Goal: Information Seeking & Learning: Learn about a topic

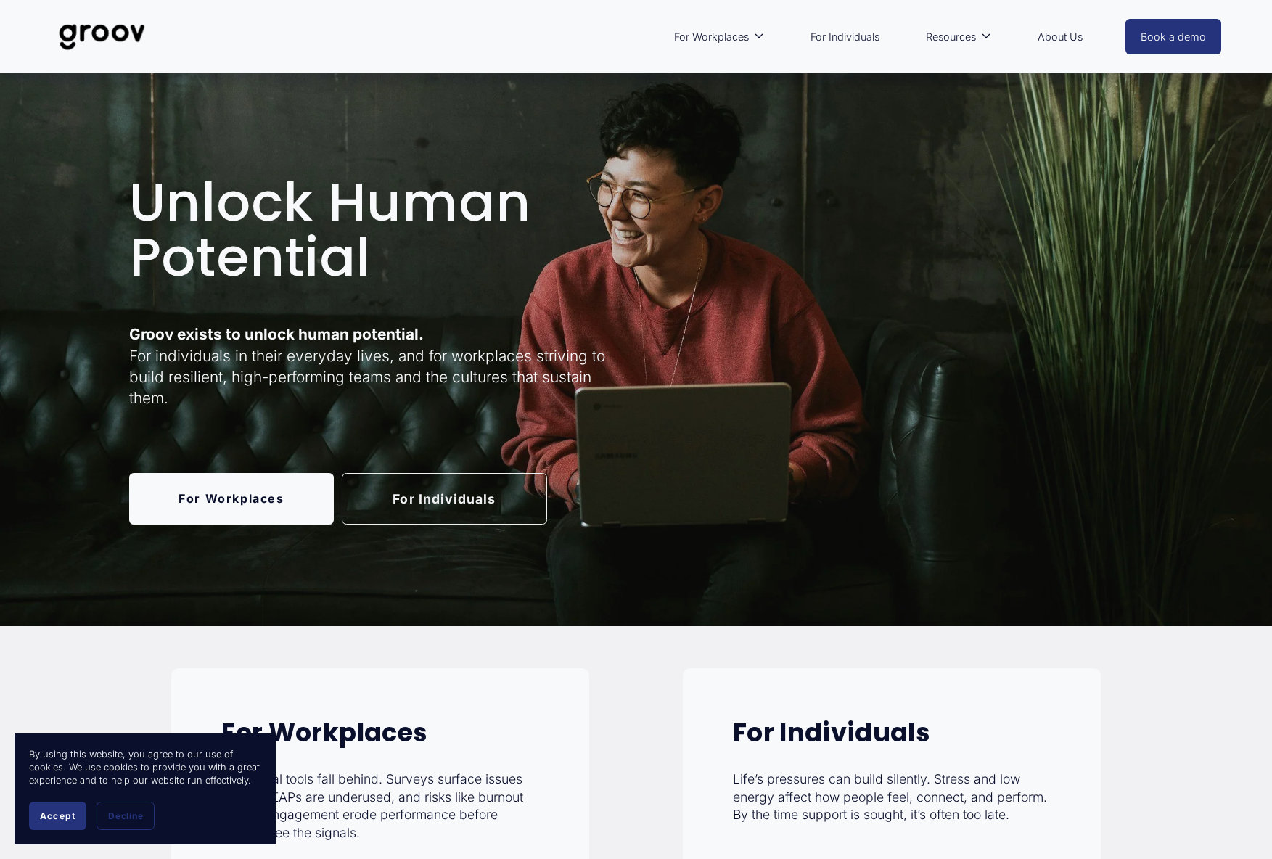
click at [340, 216] on h1 "Unlock Human Potential" at bounding box center [380, 230] width 503 height 110
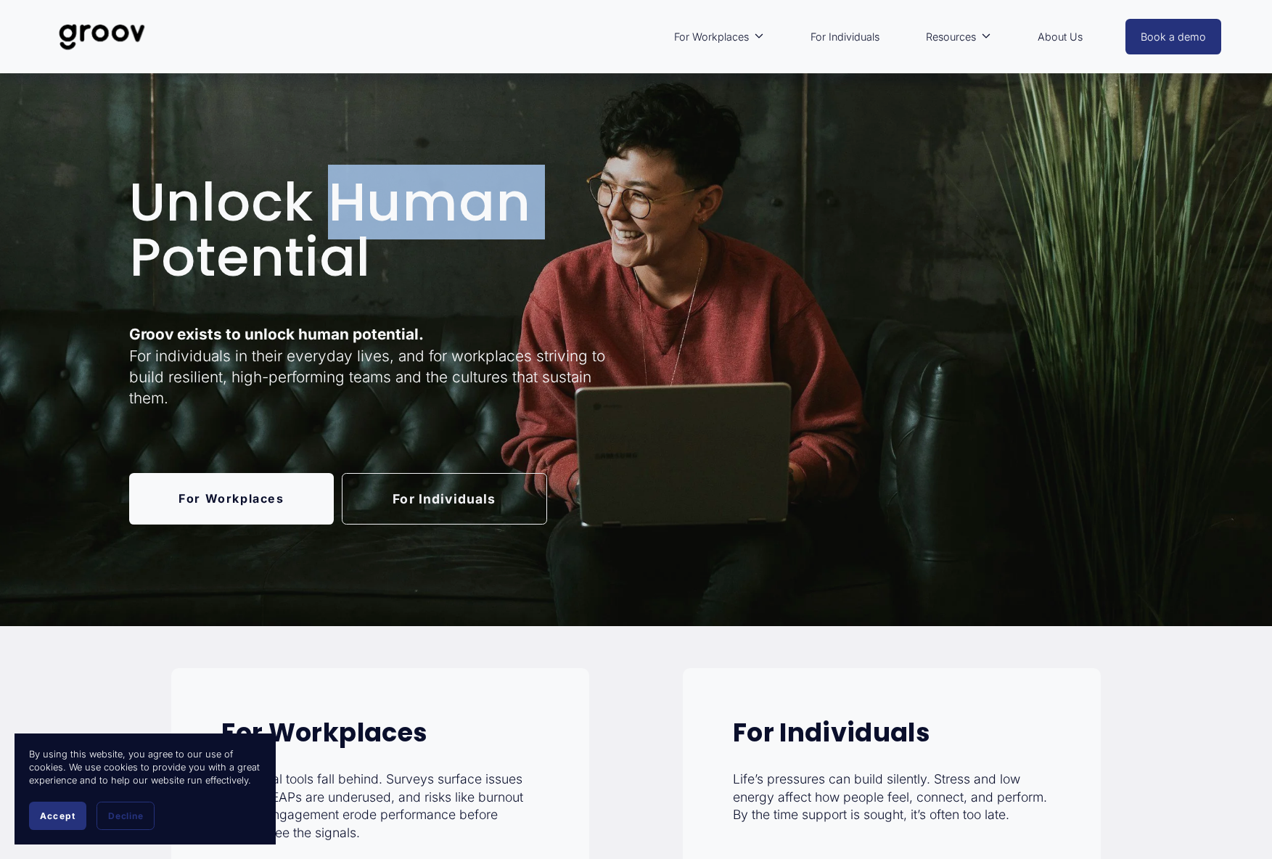
click at [340, 216] on h1 "Unlock Human Potential" at bounding box center [380, 230] width 503 height 110
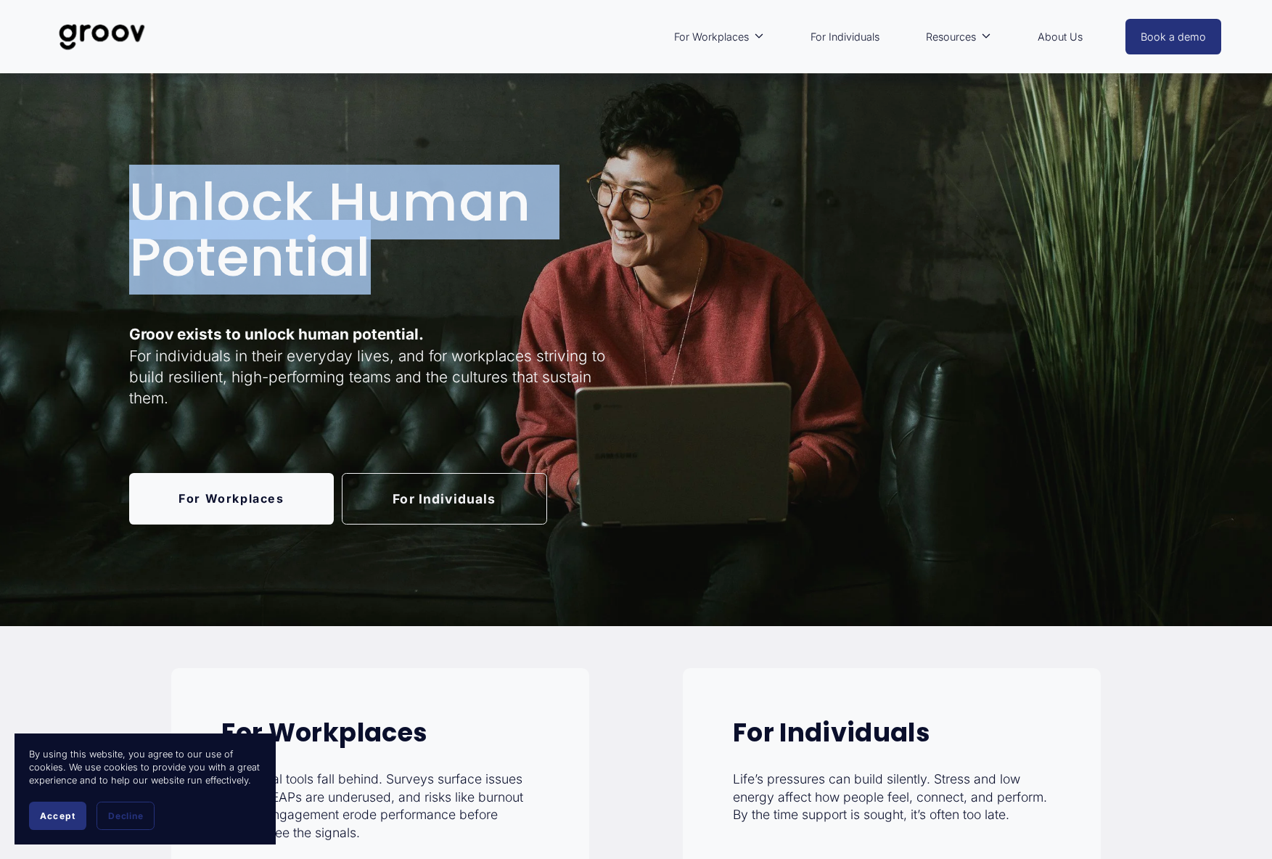
click at [340, 216] on h1 "Unlock Human Potential" at bounding box center [380, 230] width 503 height 110
drag, startPoint x: 340, startPoint y: 216, endPoint x: 313, endPoint y: 334, distance: 120.6
click at [313, 334] on strong "Groov exists to unlock human potential." at bounding box center [276, 334] width 295 height 18
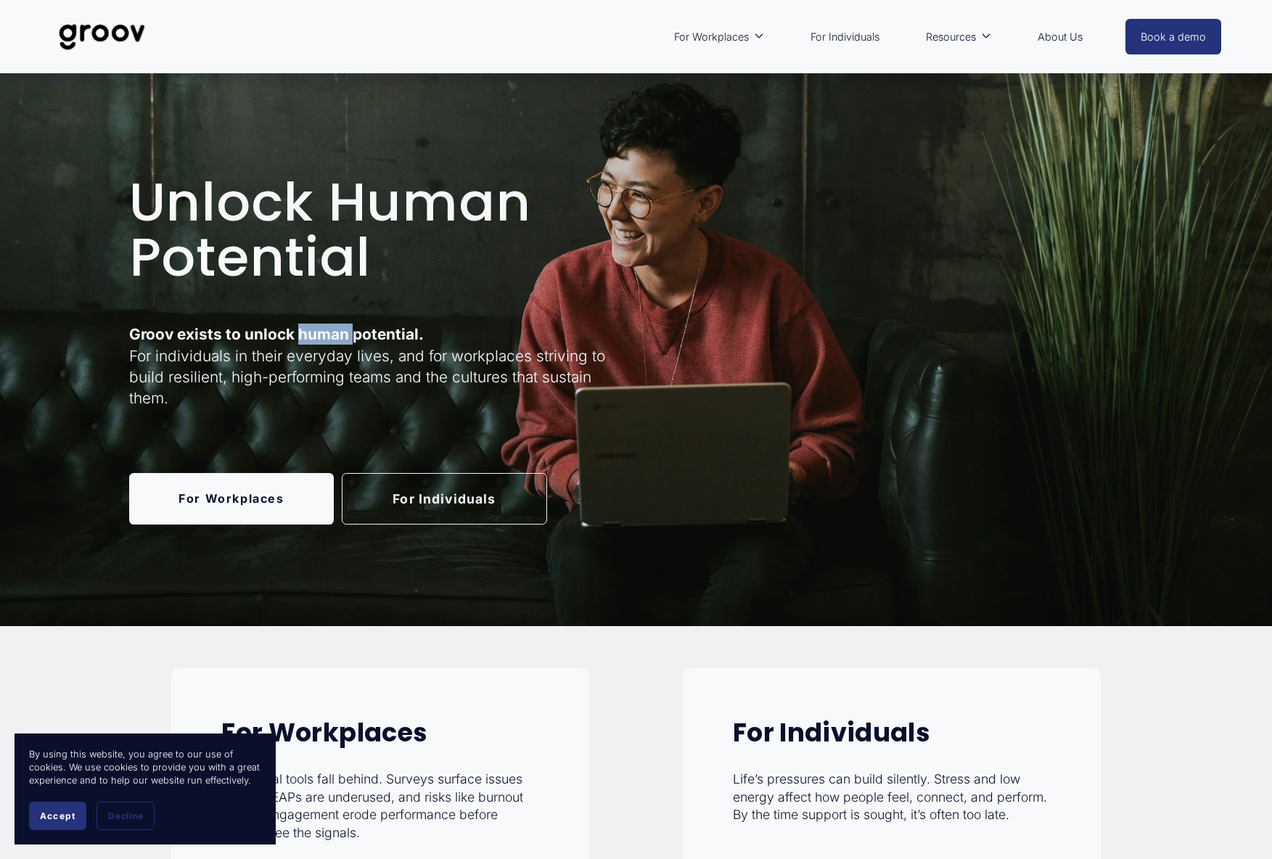
click at [313, 334] on strong "Groov exists to unlock human potential." at bounding box center [276, 334] width 295 height 18
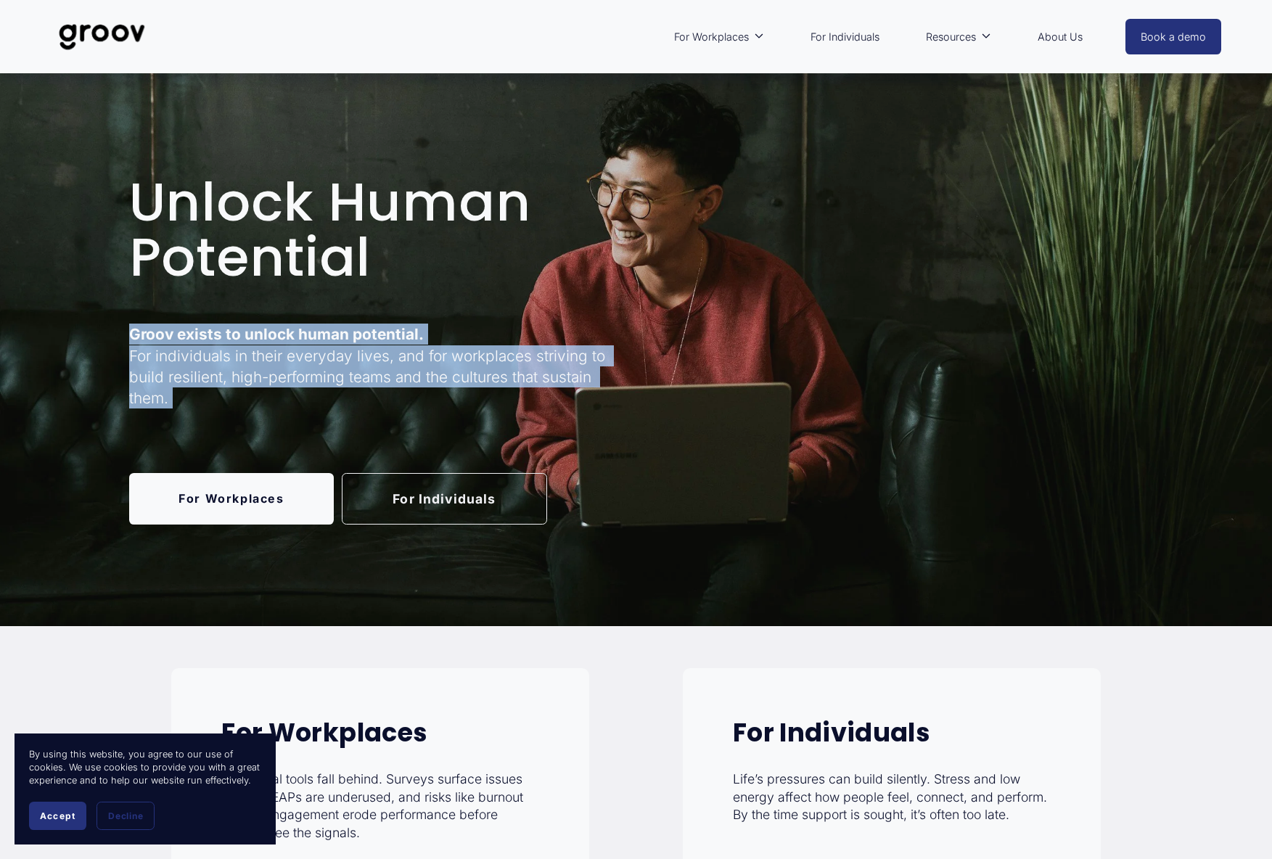
drag, startPoint x: 313, startPoint y: 334, endPoint x: 313, endPoint y: 378, distance: 44.3
click at [313, 378] on p "Groov exists to unlock human potential. For individuals in their everyday lives…" at bounding box center [380, 366] width 503 height 85
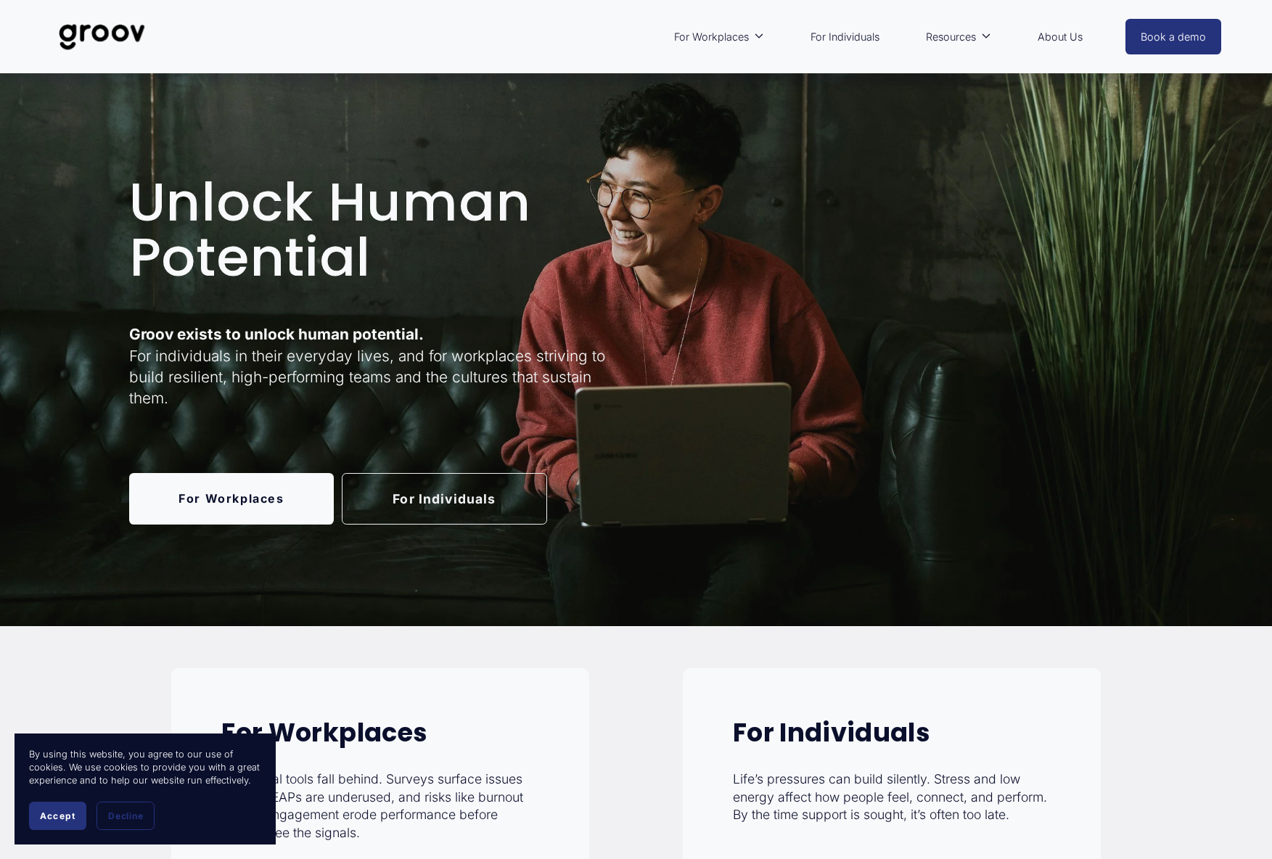
click at [826, 28] on link "For Individuals" at bounding box center [844, 36] width 83 height 33
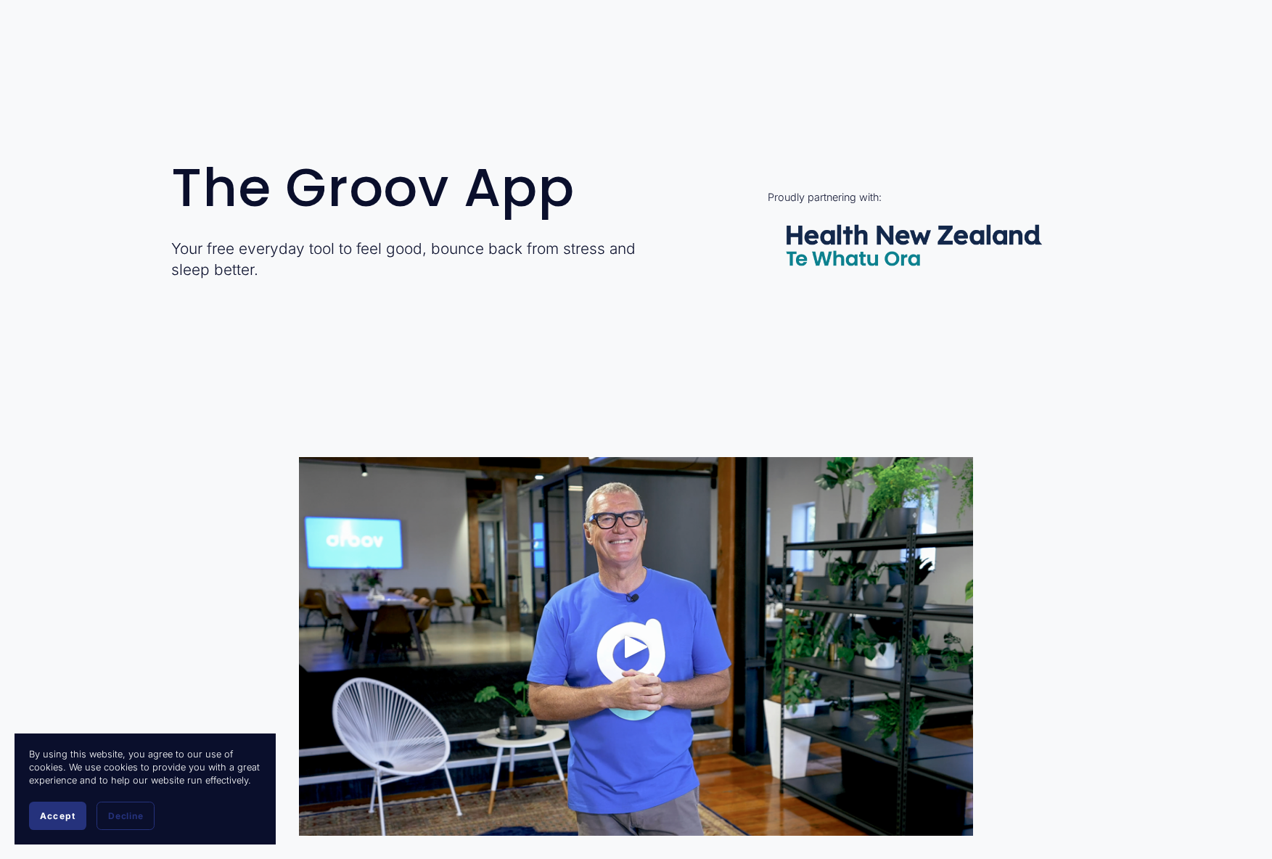
scroll to position [871, 0]
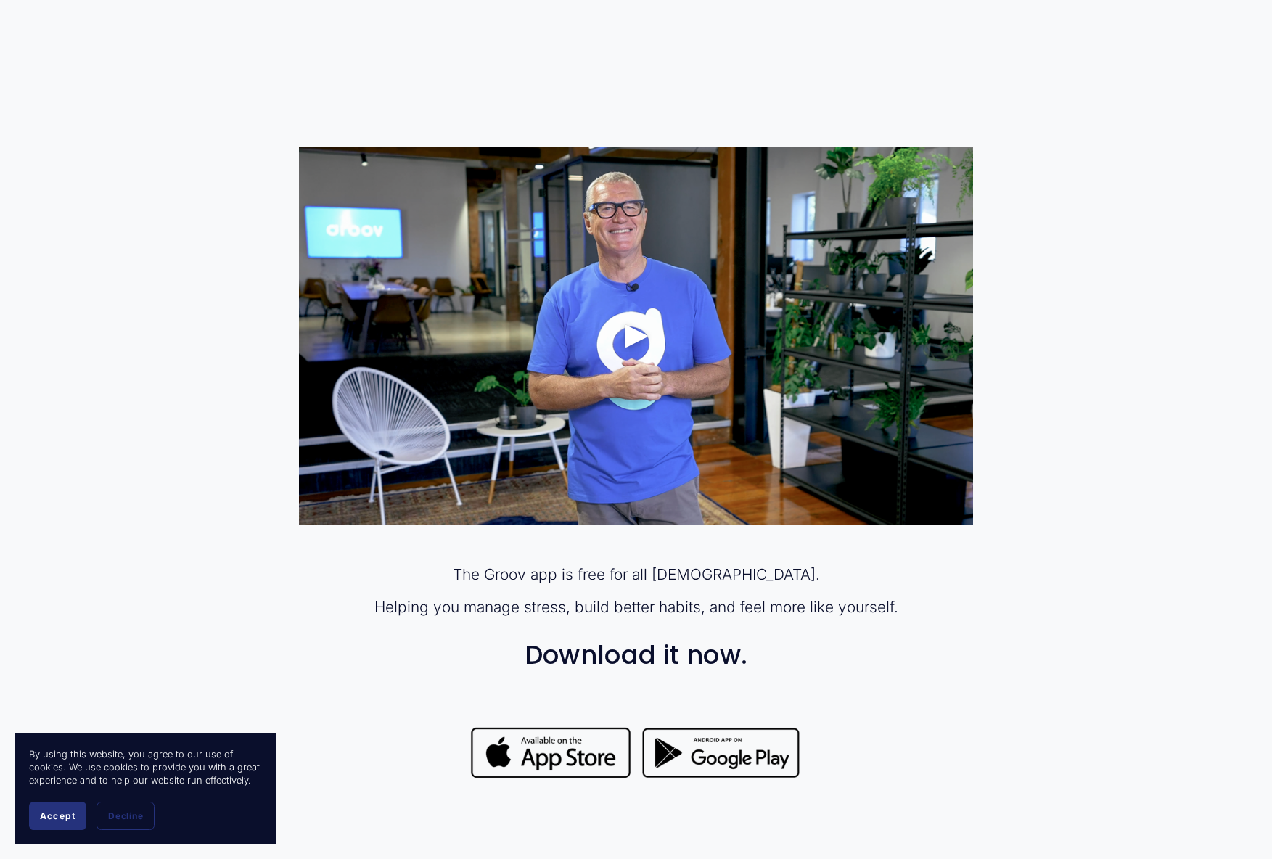
click at [1164, 169] on div "The Groov app is free for all [DEMOGRAPHIC_DATA]. Helping you manage stress, bu…" at bounding box center [636, 485] width 1272 height 677
click at [1093, 206] on div "The Groov app is free for all [DEMOGRAPHIC_DATA]. Helping you manage stress, bu…" at bounding box center [636, 485] width 1272 height 677
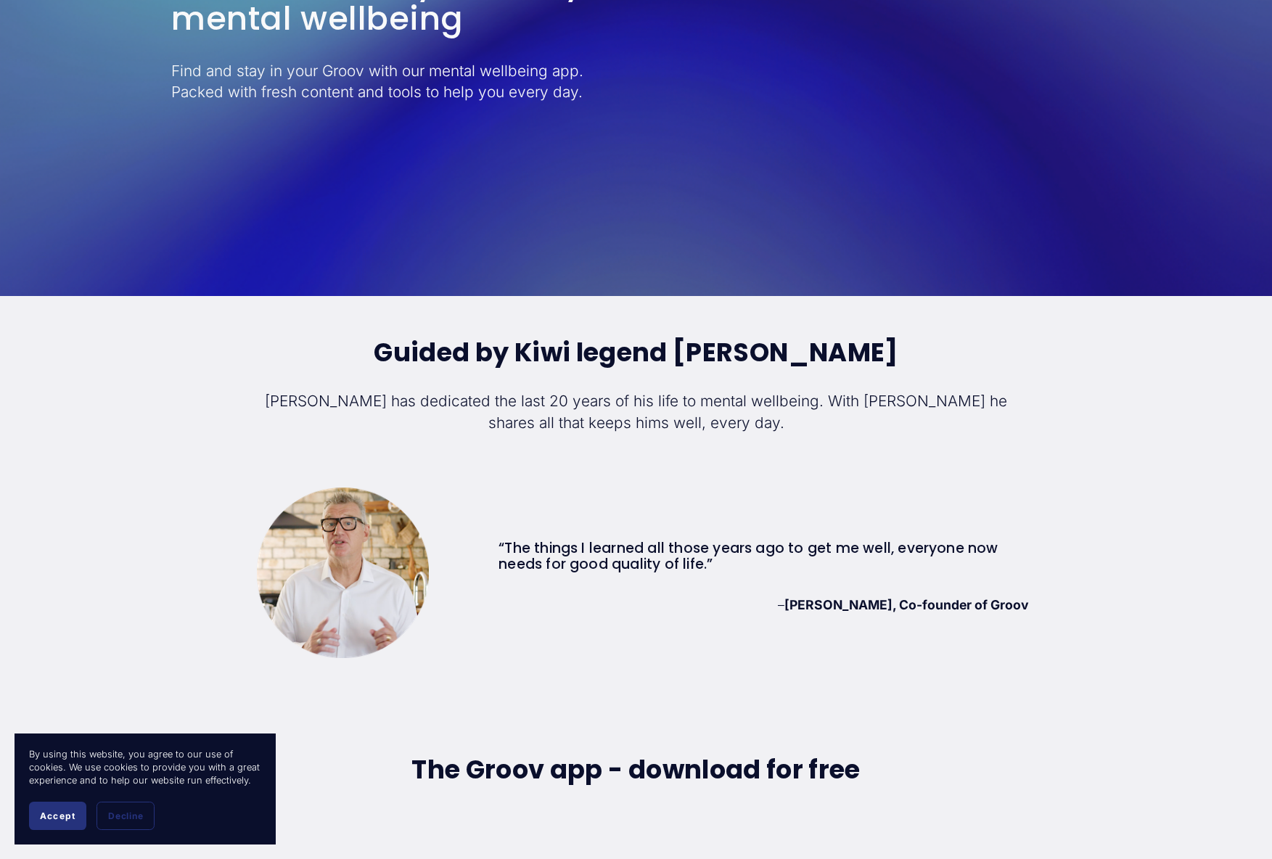
scroll to position [3918, 0]
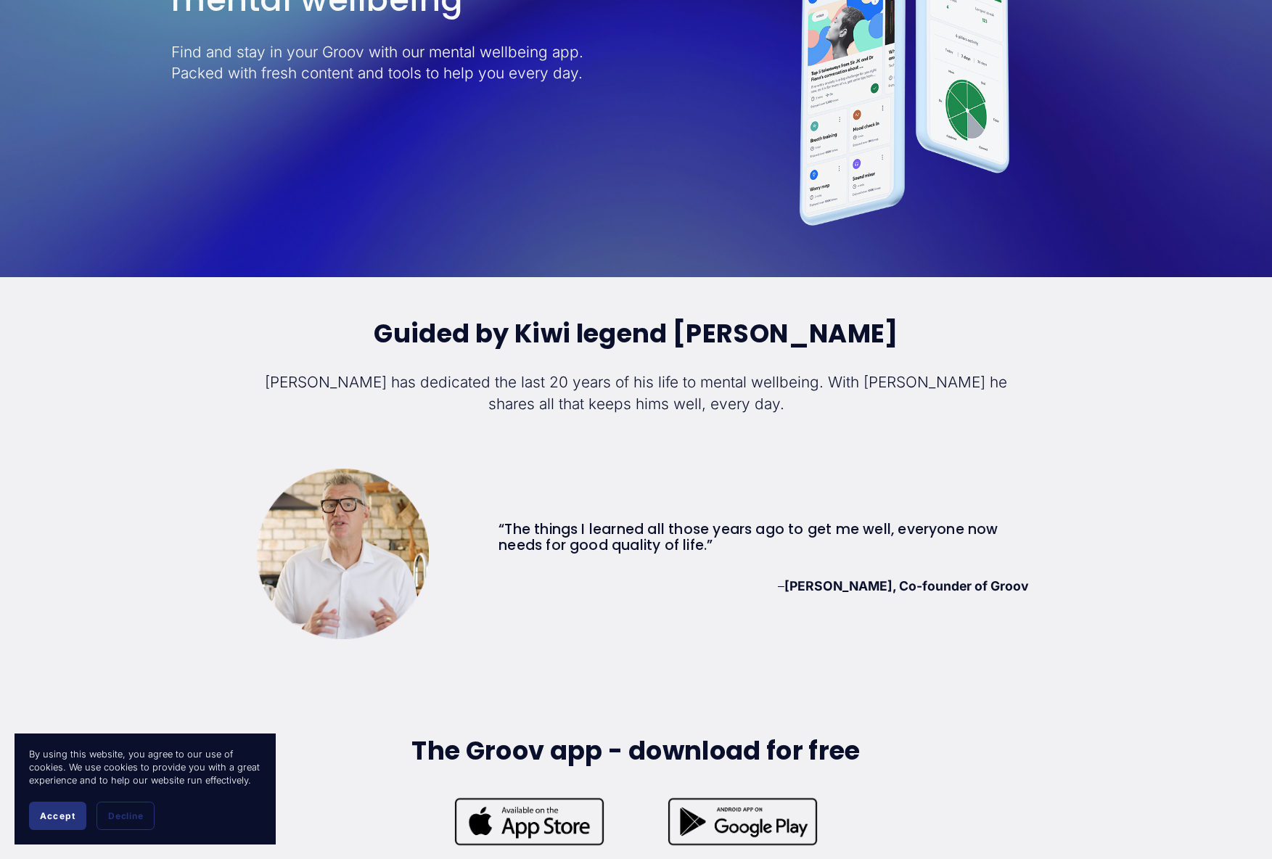
click at [599, 403] on p "[PERSON_NAME] has dedicated the last 20 years of his life to mental wellbeing. …" at bounding box center [636, 392] width 759 height 42
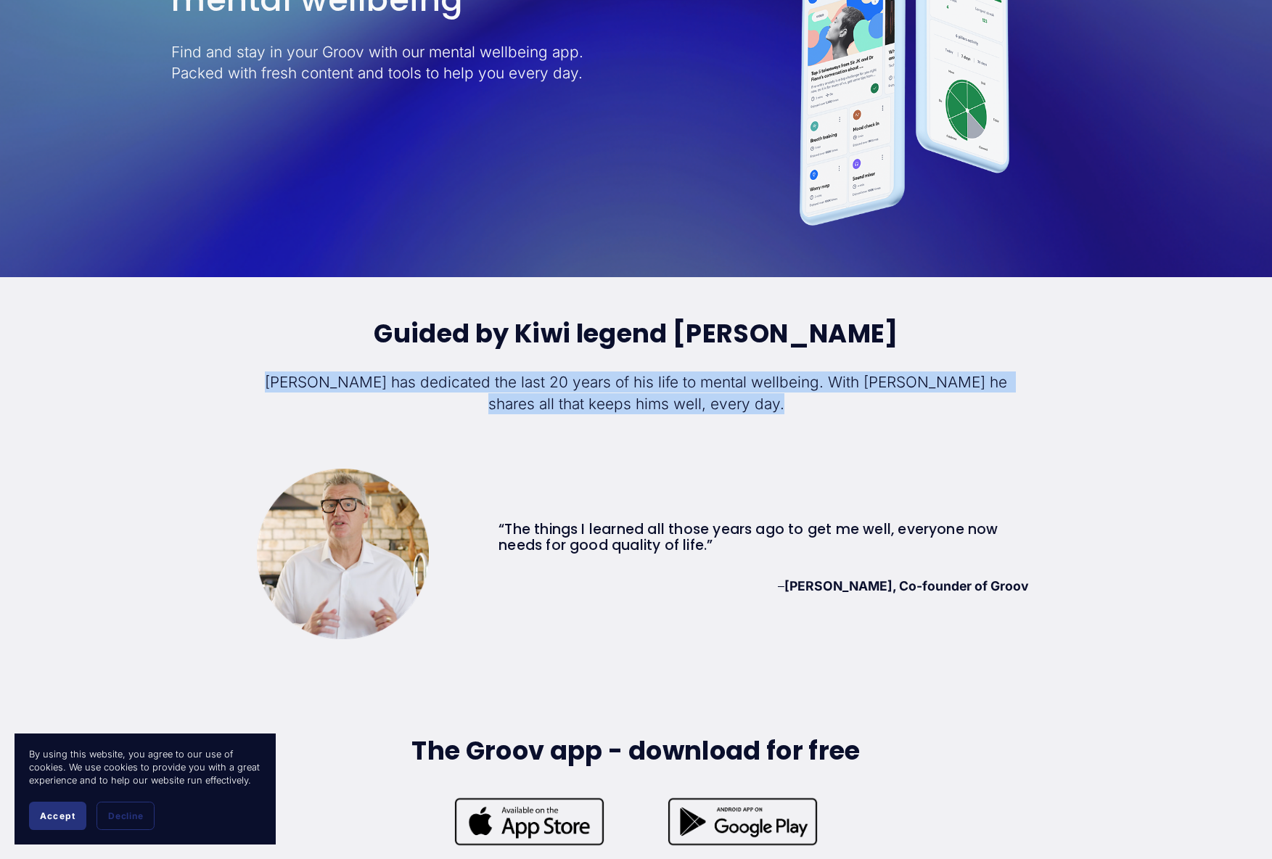
click at [599, 403] on p "[PERSON_NAME] has dedicated the last 20 years of his life to mental wellbeing. …" at bounding box center [636, 392] width 759 height 42
drag, startPoint x: 599, startPoint y: 403, endPoint x: 605, endPoint y: 456, distance: 52.6
click at [605, 456] on div "Guided by Kiwi legend Sir [PERSON_NAME] [PERSON_NAME] has dedicated the last 20…" at bounding box center [636, 389] width 759 height 141
click at [605, 453] on div "Guided by Kiwi legend Sir [PERSON_NAME] [PERSON_NAME] has dedicated the last 20…" at bounding box center [636, 389] width 759 height 141
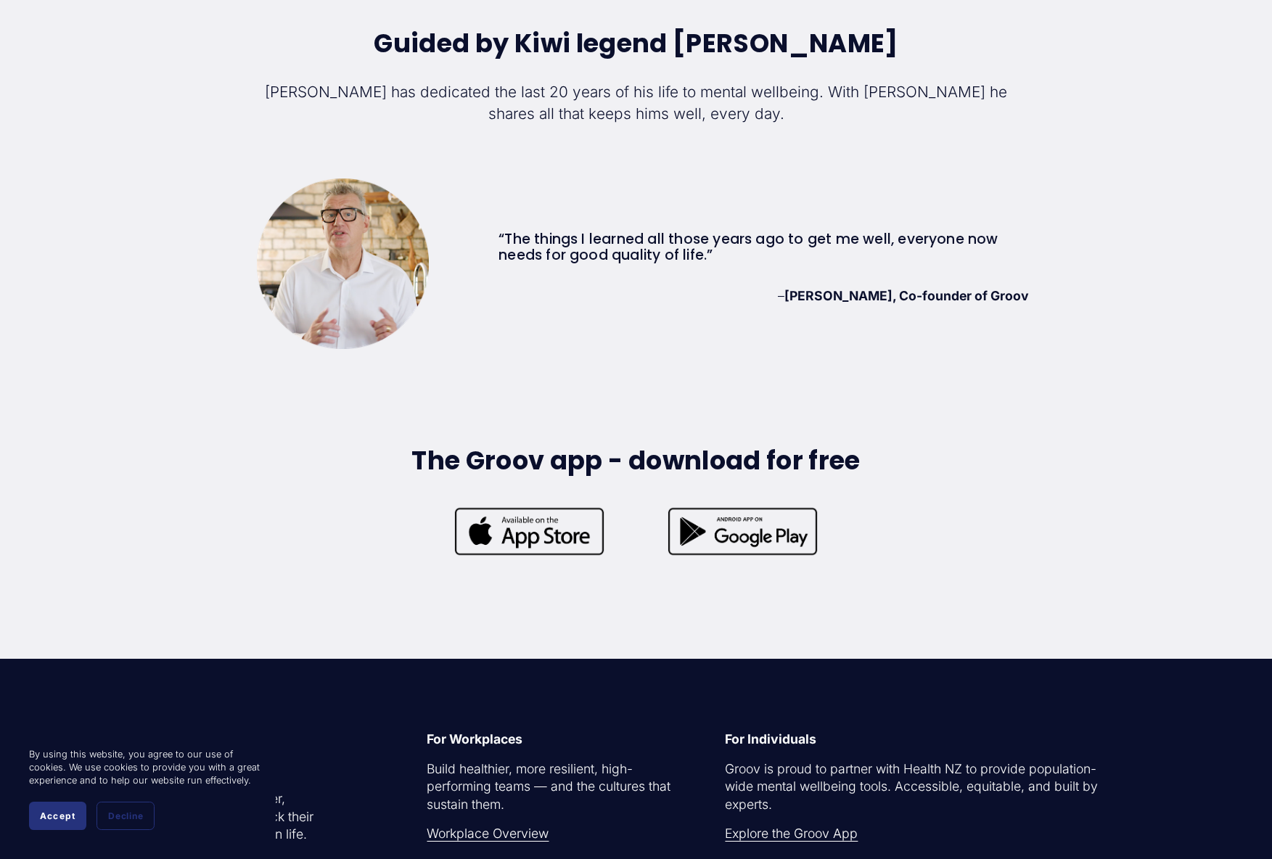
click at [604, 450] on strong "The Groov app - download for free" at bounding box center [635, 461] width 449 height 36
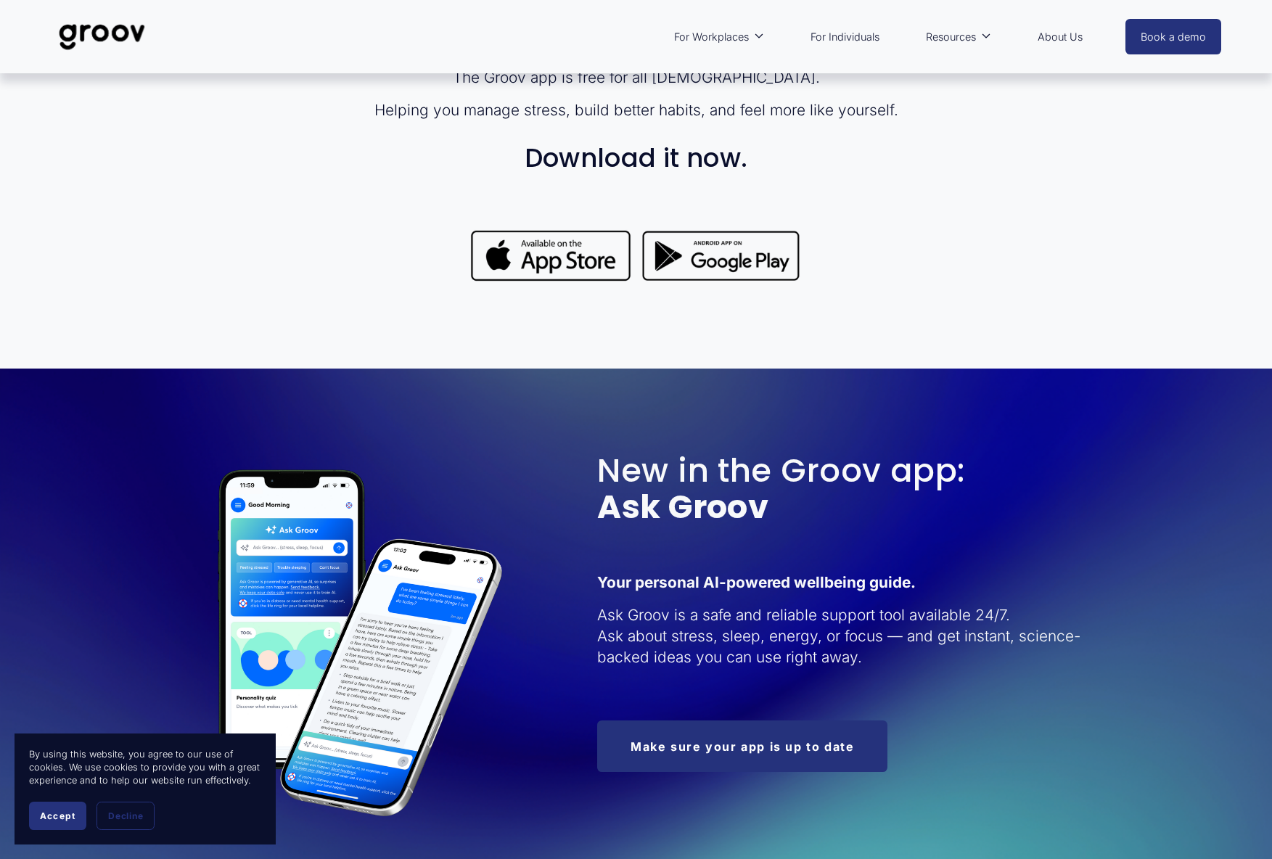
scroll to position [62, 0]
